Goal: Information Seeking & Learning: Learn about a topic

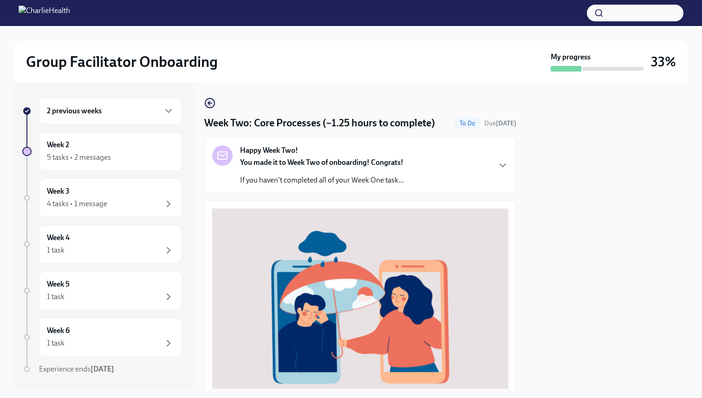
click at [558, 183] on div at bounding box center [607, 236] width 160 height 306
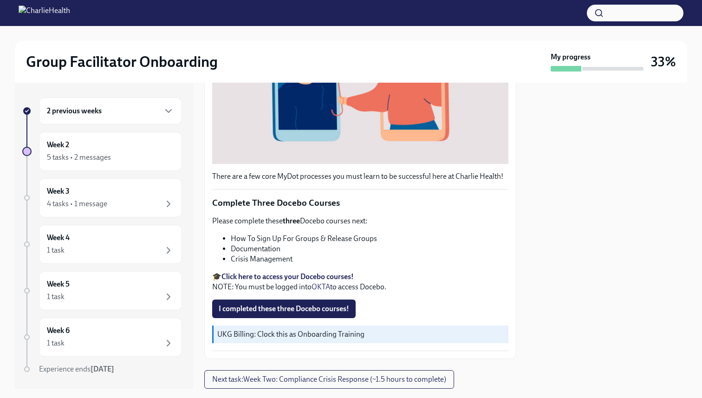
scroll to position [272, 0]
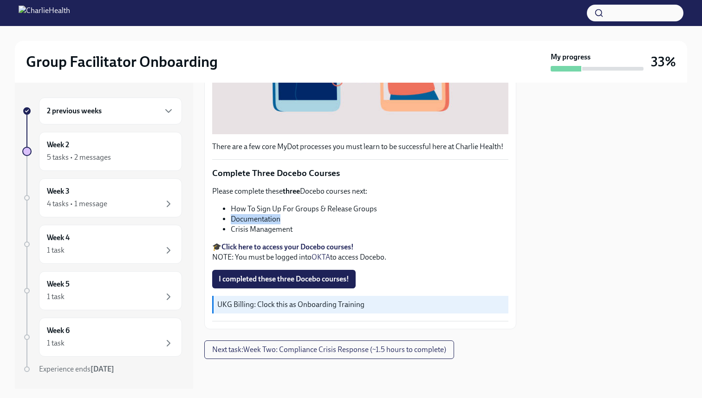
drag, startPoint x: 231, startPoint y: 217, endPoint x: 280, endPoint y: 217, distance: 48.7
click at [280, 217] on li "Documentation" at bounding box center [369, 219] width 277 height 10
copy li "Documentation"
drag, startPoint x: 231, startPoint y: 228, endPoint x: 295, endPoint y: 227, distance: 64.0
click at [295, 228] on li "Crisis Management" at bounding box center [369, 229] width 277 height 10
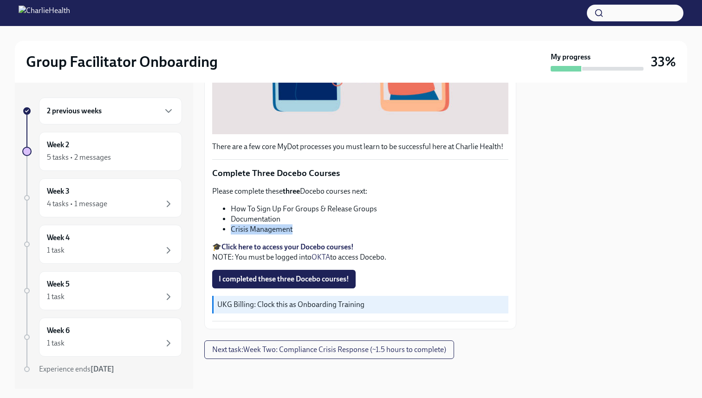
copy li "Crisis Management"
click at [384, 234] on li "Crisis Management" at bounding box center [369, 229] width 277 height 10
click at [284, 279] on span "I completed these three Docebo courses!" at bounding box center [284, 278] width 130 height 9
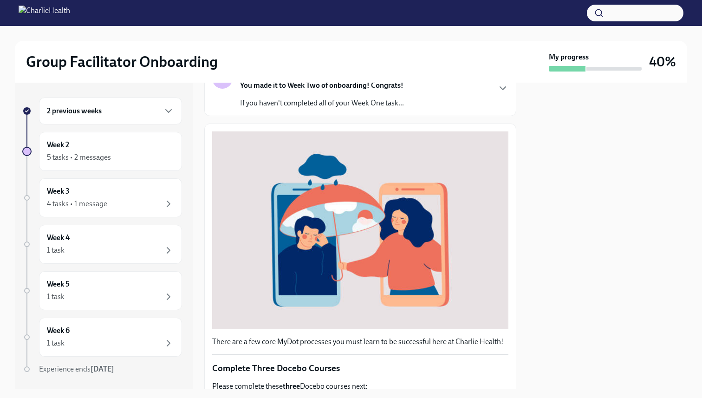
scroll to position [286, 0]
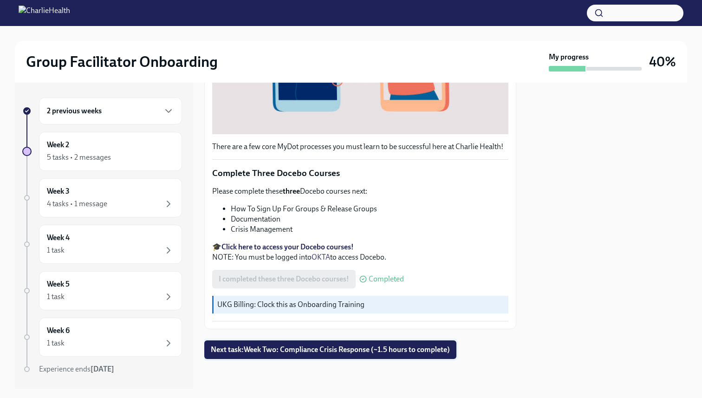
click at [310, 349] on span "Next task : Week Two: Compliance Crisis Response (~1.5 hours to complete)" at bounding box center [330, 349] width 239 height 9
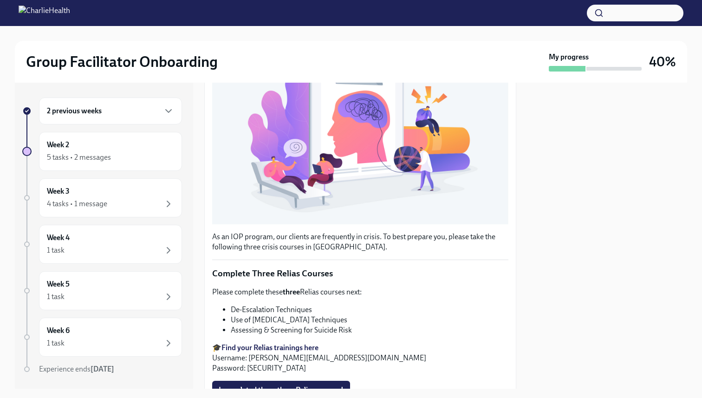
scroll to position [257, 0]
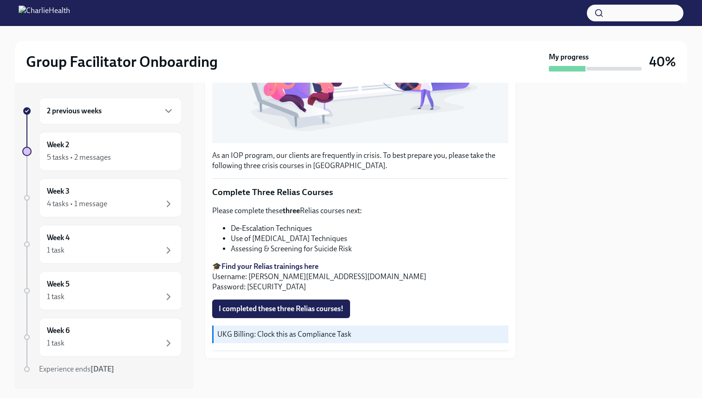
click at [284, 265] on strong "Find your Relias trainings here" at bounding box center [269, 266] width 97 height 9
drag, startPoint x: 232, startPoint y: 227, endPoint x: 313, endPoint y: 232, distance: 81.3
click at [313, 232] on li "De-Escalation Techniques" at bounding box center [369, 228] width 277 height 10
copy li "De-Escalation Techniques"
drag, startPoint x: 232, startPoint y: 238, endPoint x: 368, endPoint y: 238, distance: 136.0
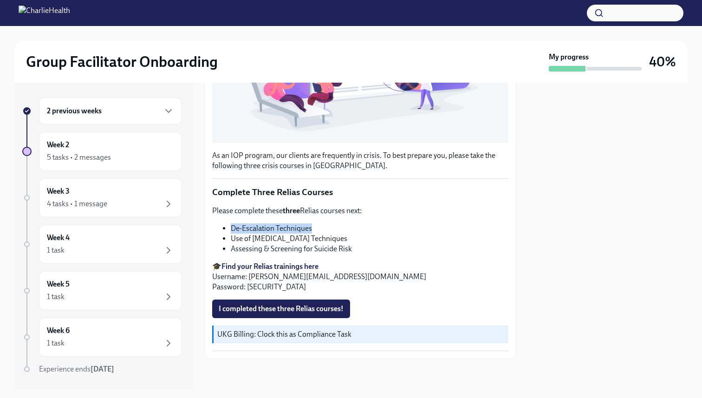
click at [368, 238] on li "Use of [MEDICAL_DATA] Techniques" at bounding box center [369, 238] width 277 height 10
copy li "Use of [MEDICAL_DATA] Techniques"
click at [171, 108] on icon "button" at bounding box center [168, 110] width 11 height 11
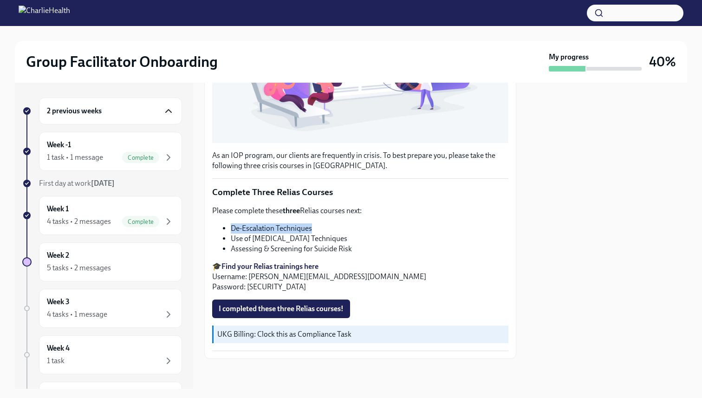
click at [170, 110] on icon "button" at bounding box center [168, 110] width 11 height 11
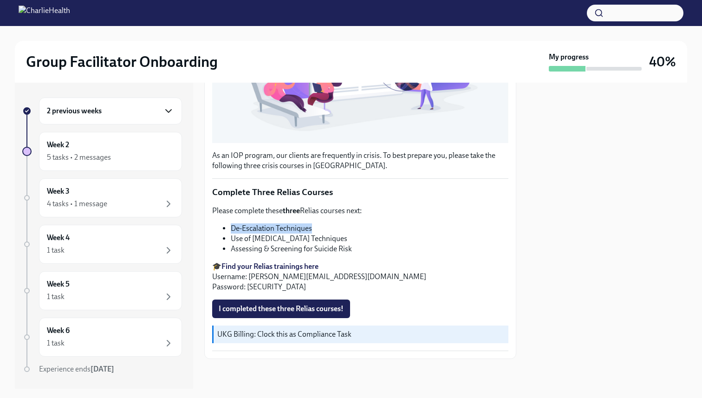
click at [170, 110] on icon "button" at bounding box center [168, 110] width 11 height 11
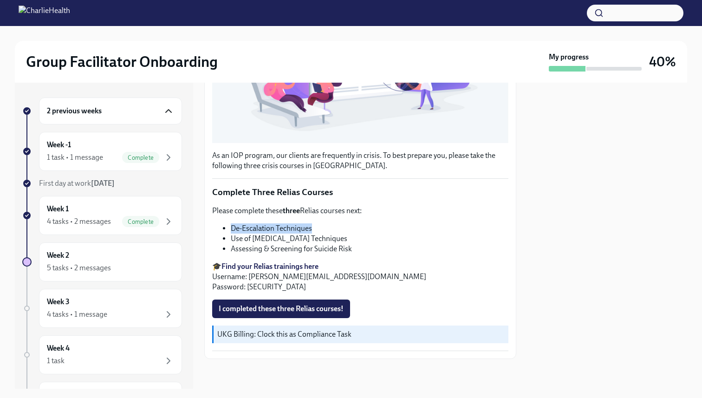
click at [170, 110] on icon "button" at bounding box center [168, 110] width 11 height 11
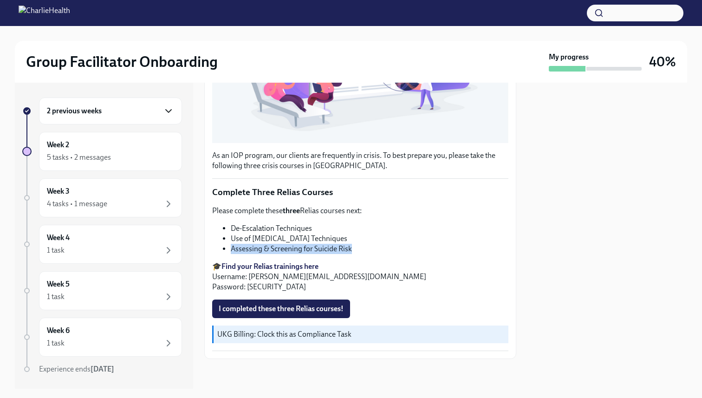
drag, startPoint x: 230, startPoint y: 248, endPoint x: 350, endPoint y: 253, distance: 119.8
click at [350, 253] on li "Assessing & Screening for Suicide Risk" at bounding box center [369, 249] width 277 height 10
copy li "Assessing & Screening for Suicide Risk"
click at [139, 203] on div "4 tasks • 1 message" at bounding box center [110, 203] width 127 height 11
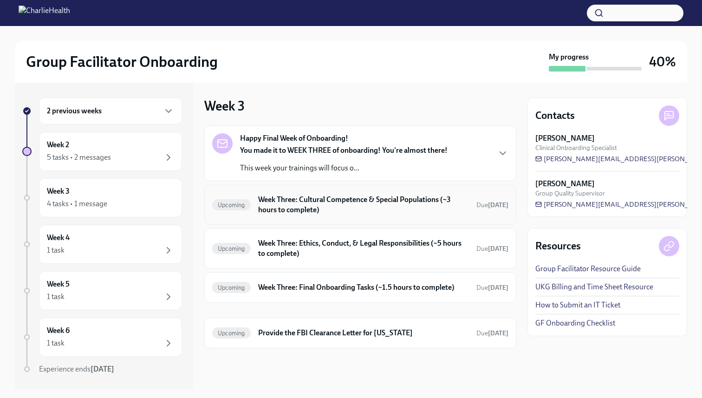
click at [307, 207] on h6 "Week Three: Cultural Competence & Special Populations (~3 hours to complete)" at bounding box center [363, 204] width 211 height 20
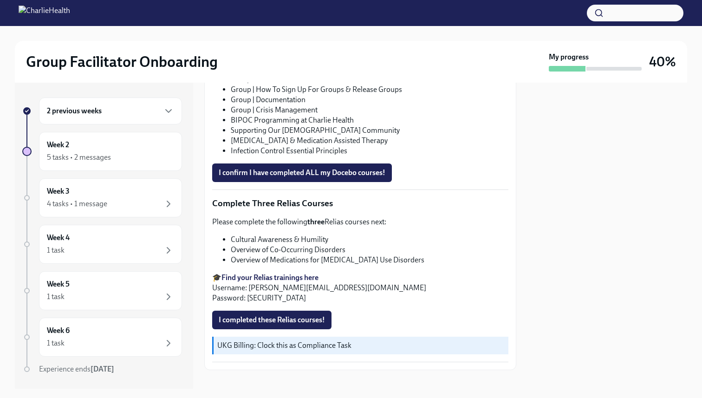
scroll to position [670, 0]
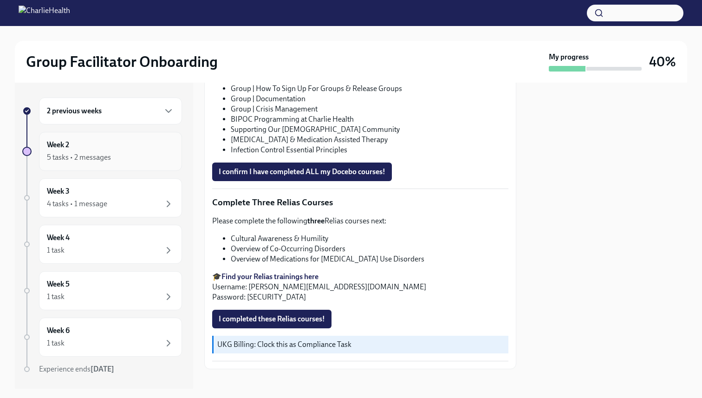
click at [101, 160] on div "5 tasks • 2 messages" at bounding box center [79, 157] width 64 height 10
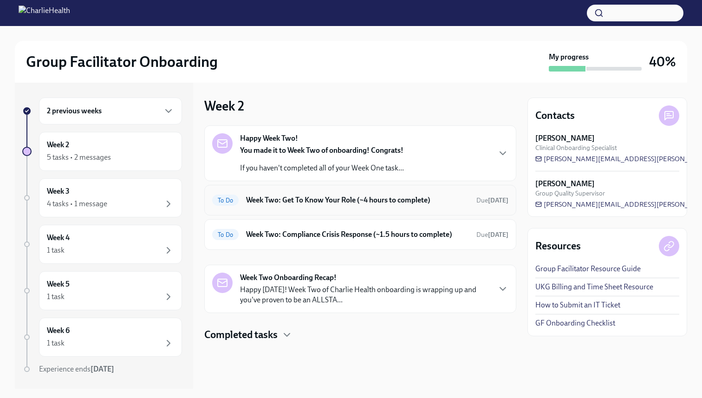
click at [330, 201] on h6 "Week Two: Get To Know Your Role (~4 hours to complete)" at bounding box center [357, 200] width 223 height 10
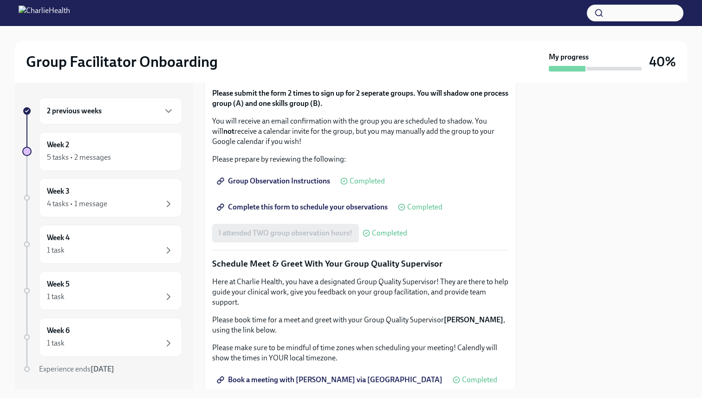
scroll to position [866, 0]
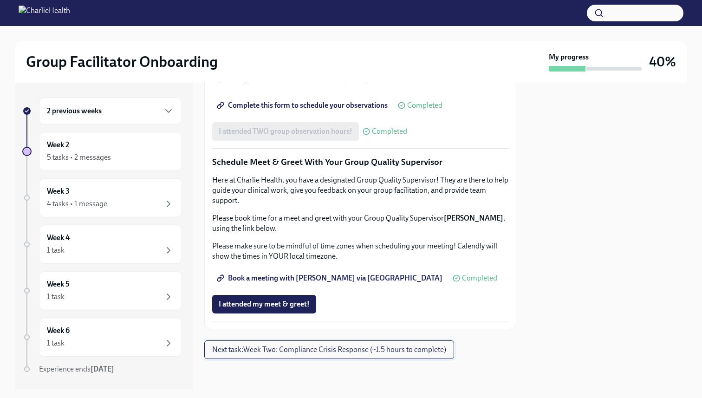
click at [320, 348] on span "Next task : Week Two: Compliance Crisis Response (~1.5 hours to complete)" at bounding box center [329, 349] width 234 height 9
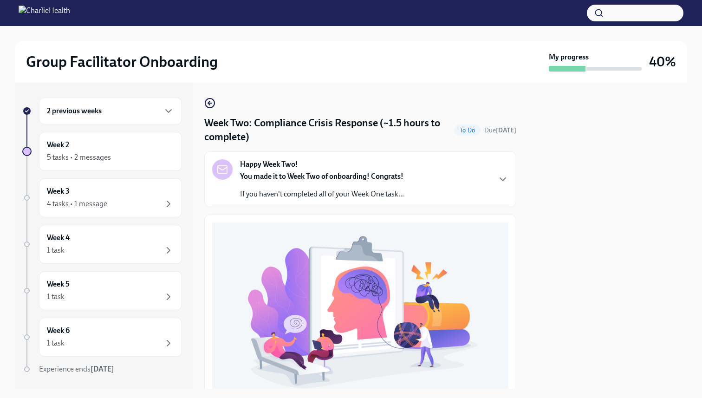
scroll to position [257, 0]
